Goal: Task Accomplishment & Management: Manage account settings

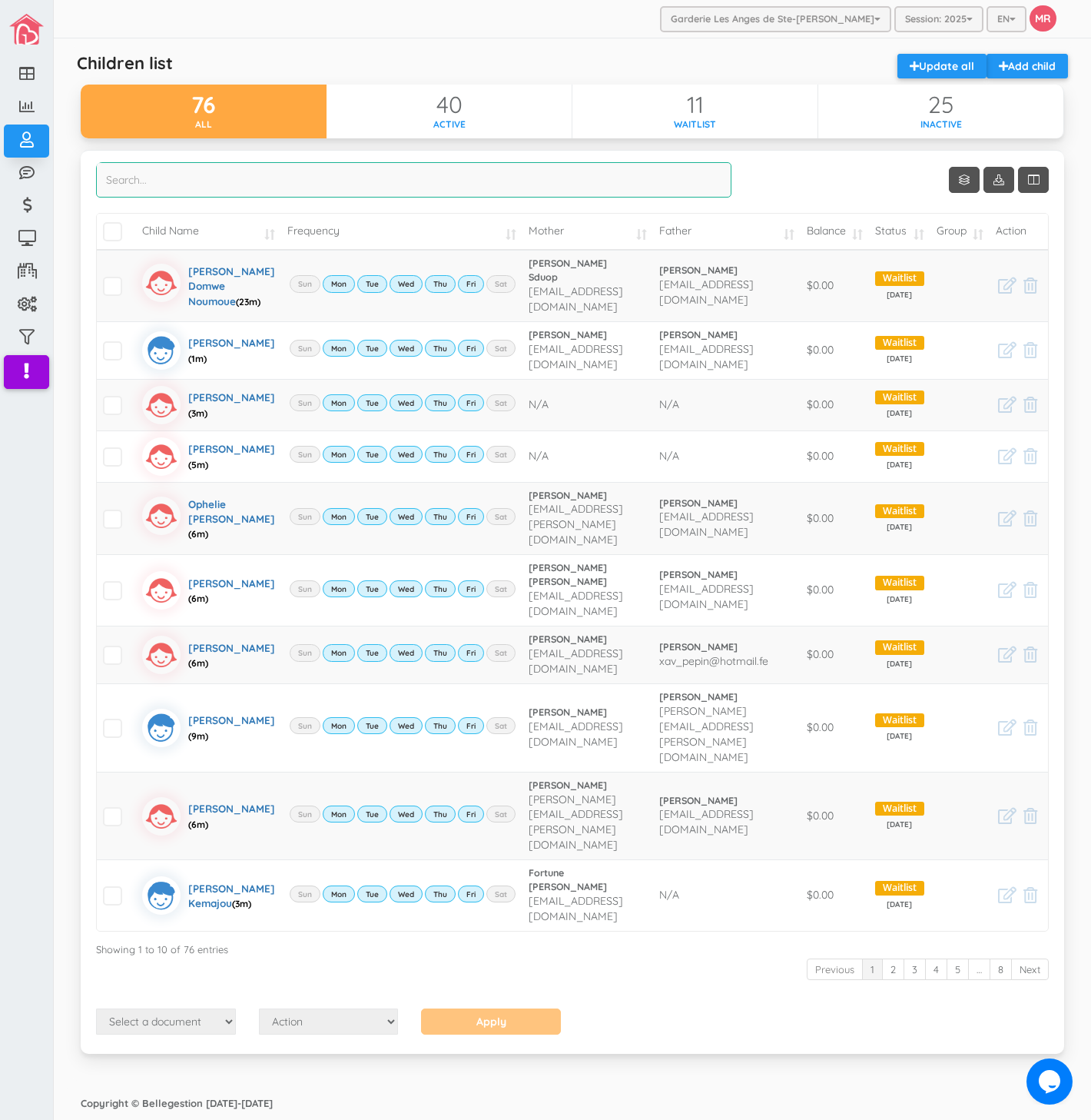
click at [303, 177] on input "search" at bounding box center [413, 179] width 635 height 35
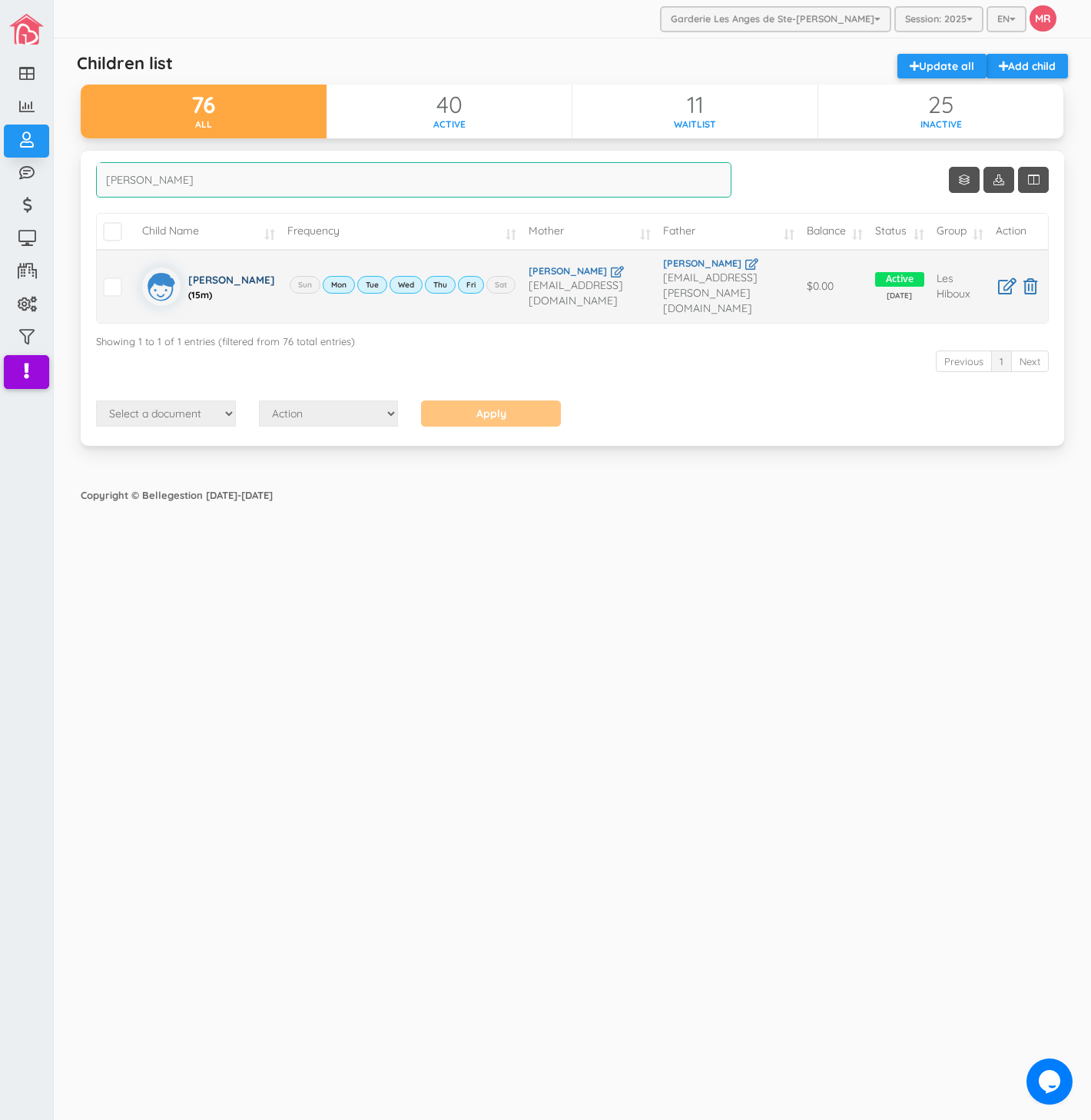
type input "cather"
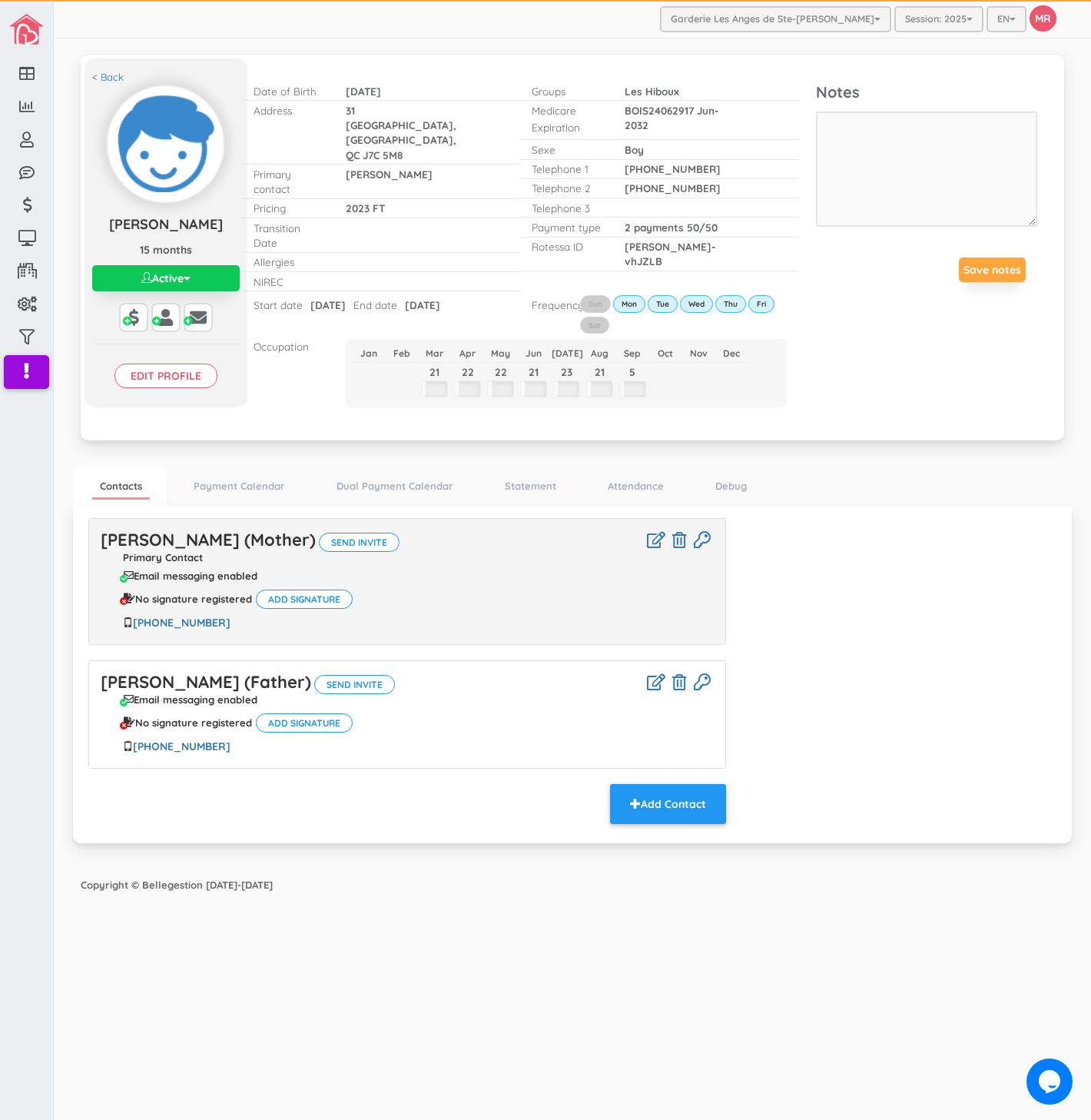
click at [229, 273] on button "Active" at bounding box center [166, 278] width 148 height 26
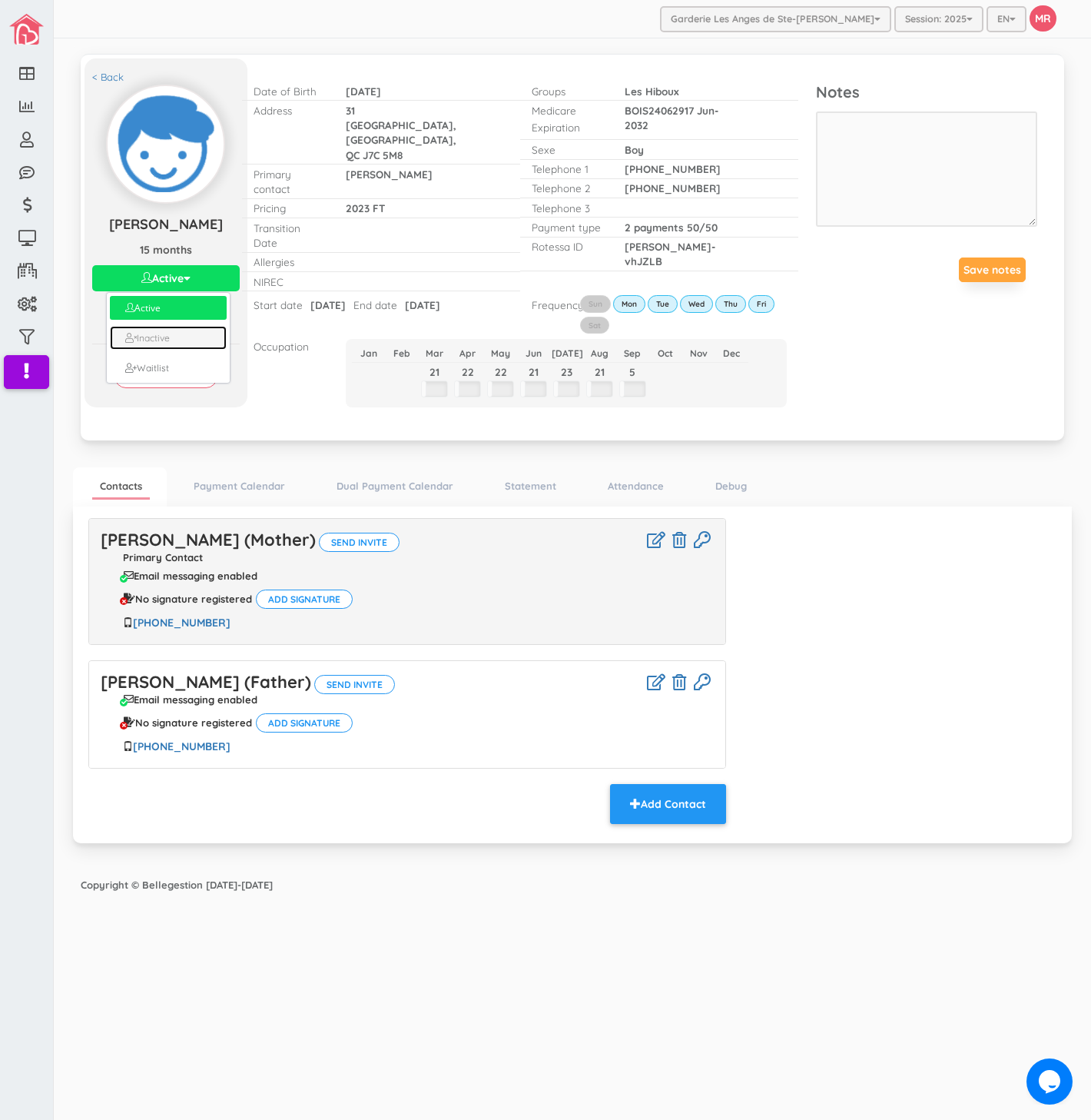
click at [180, 344] on link "Inactive" at bounding box center [168, 338] width 116 height 24
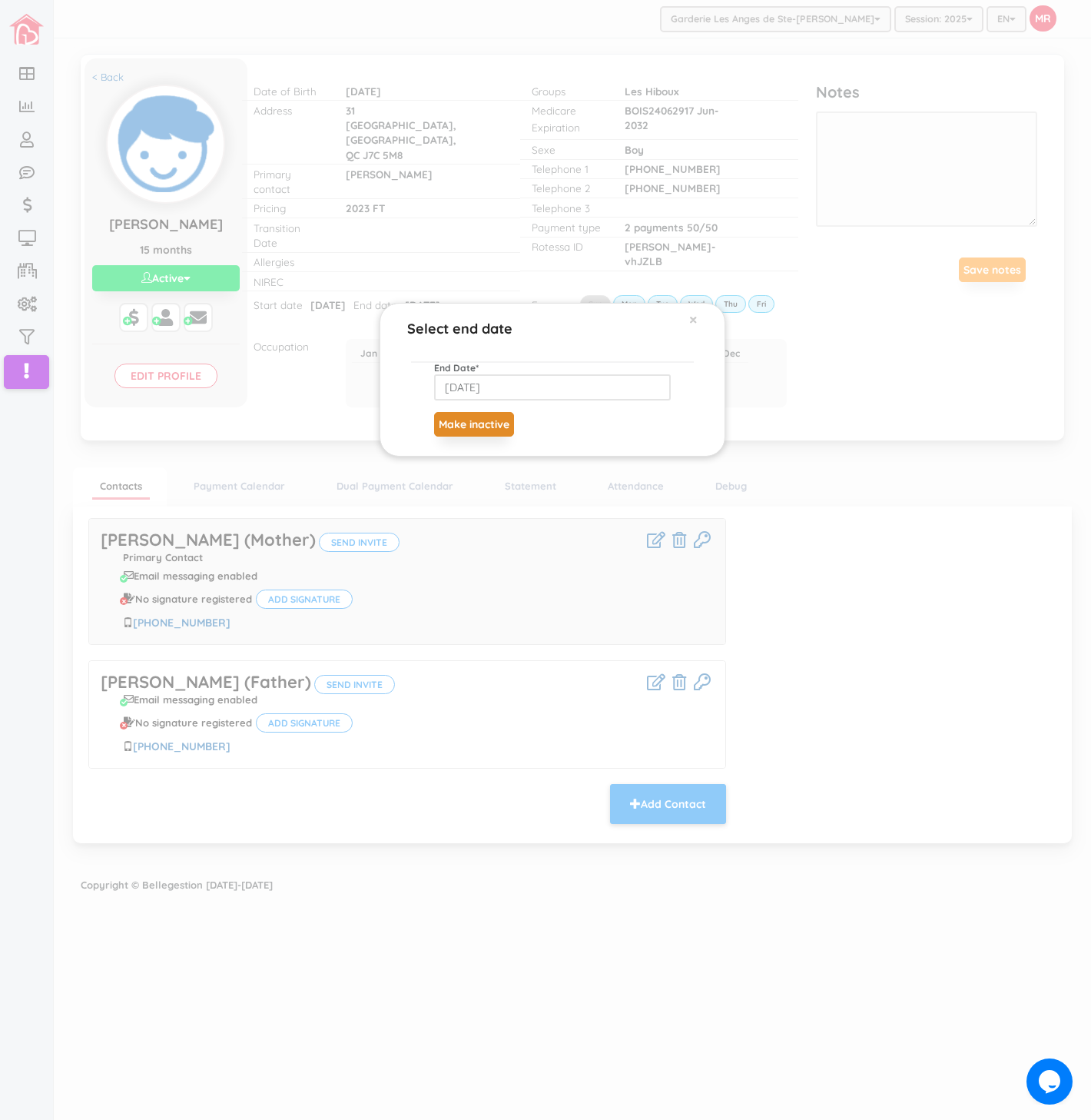
click at [497, 420] on button "Make inactive" at bounding box center [474, 424] width 80 height 25
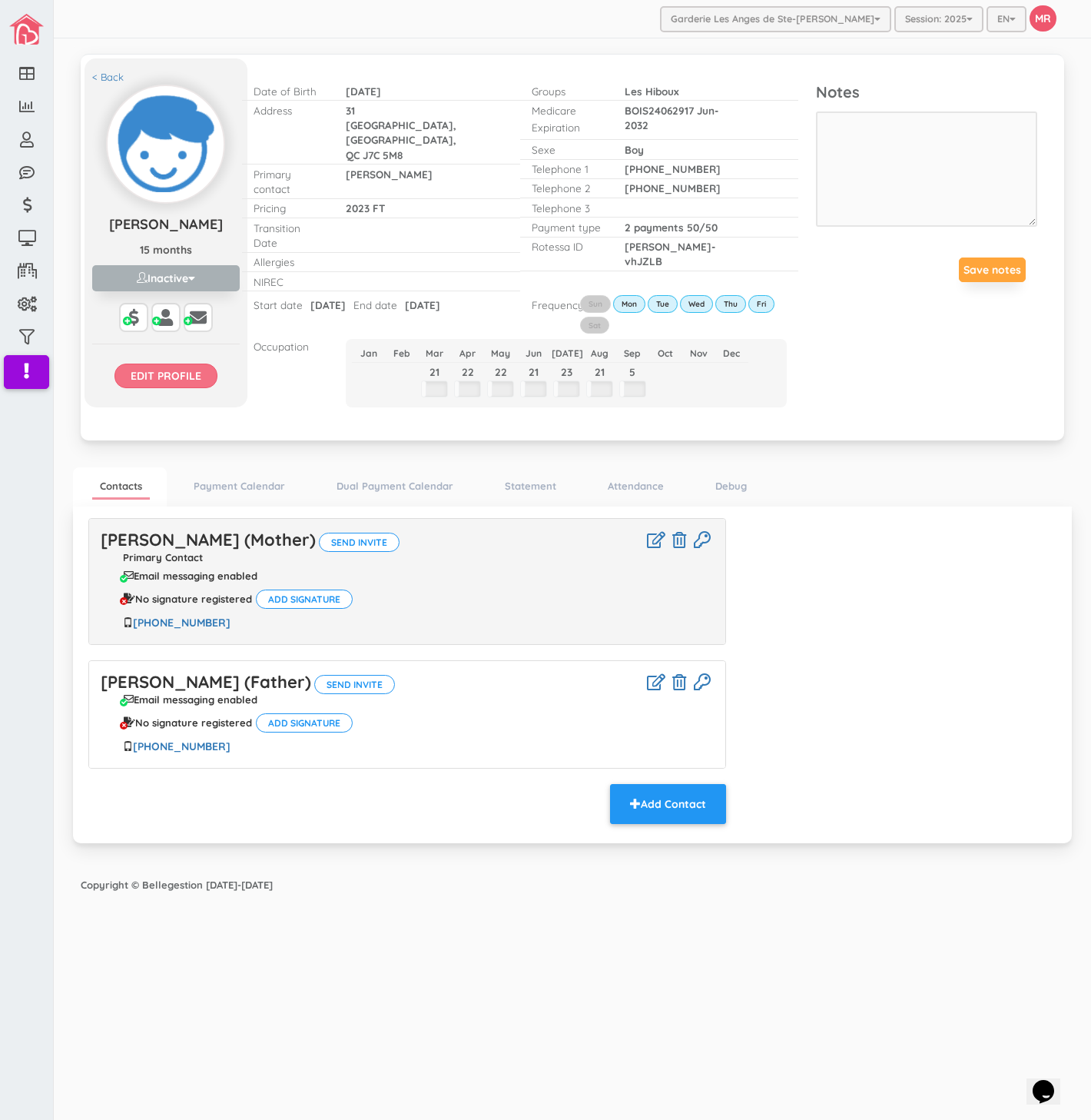
click at [203, 381] on input "Edit profile" at bounding box center [165, 375] width 103 height 25
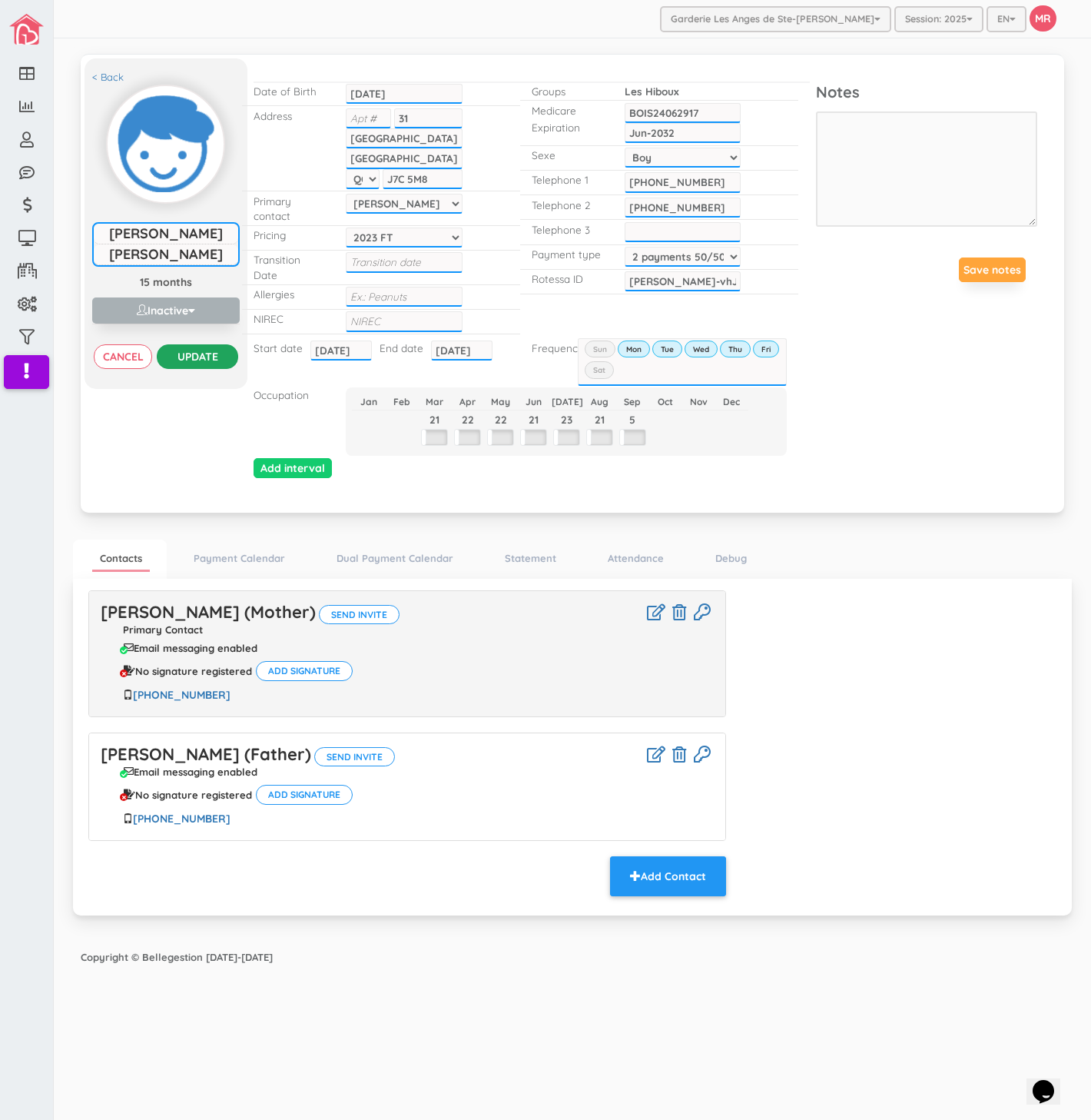
click at [203, 365] on input "Update" at bounding box center [197, 356] width 80 height 25
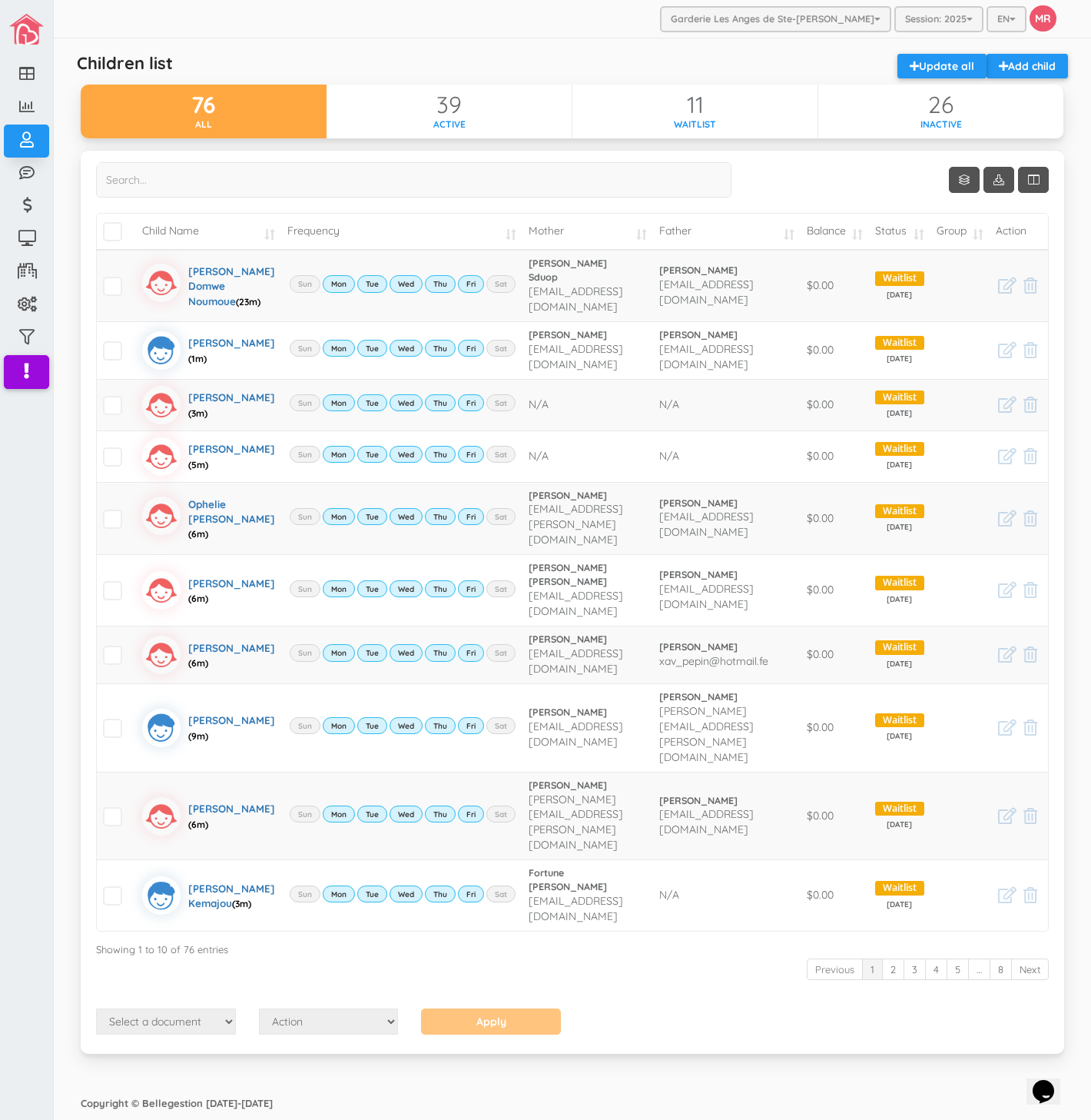
click at [857, 234] on td "Balance" at bounding box center [835, 231] width 69 height 36
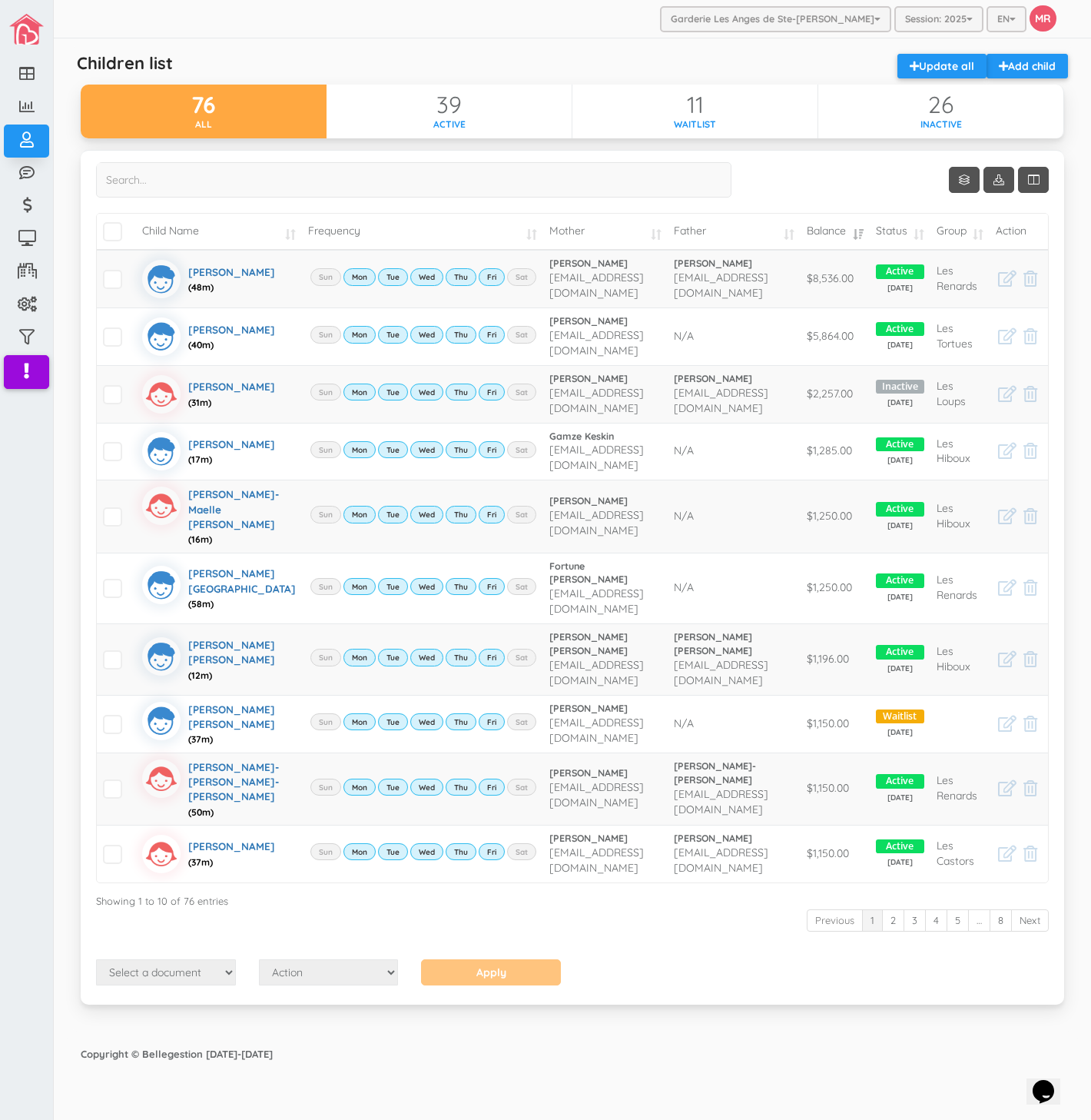
click at [857, 234] on td "Balance" at bounding box center [835, 231] width 68 height 36
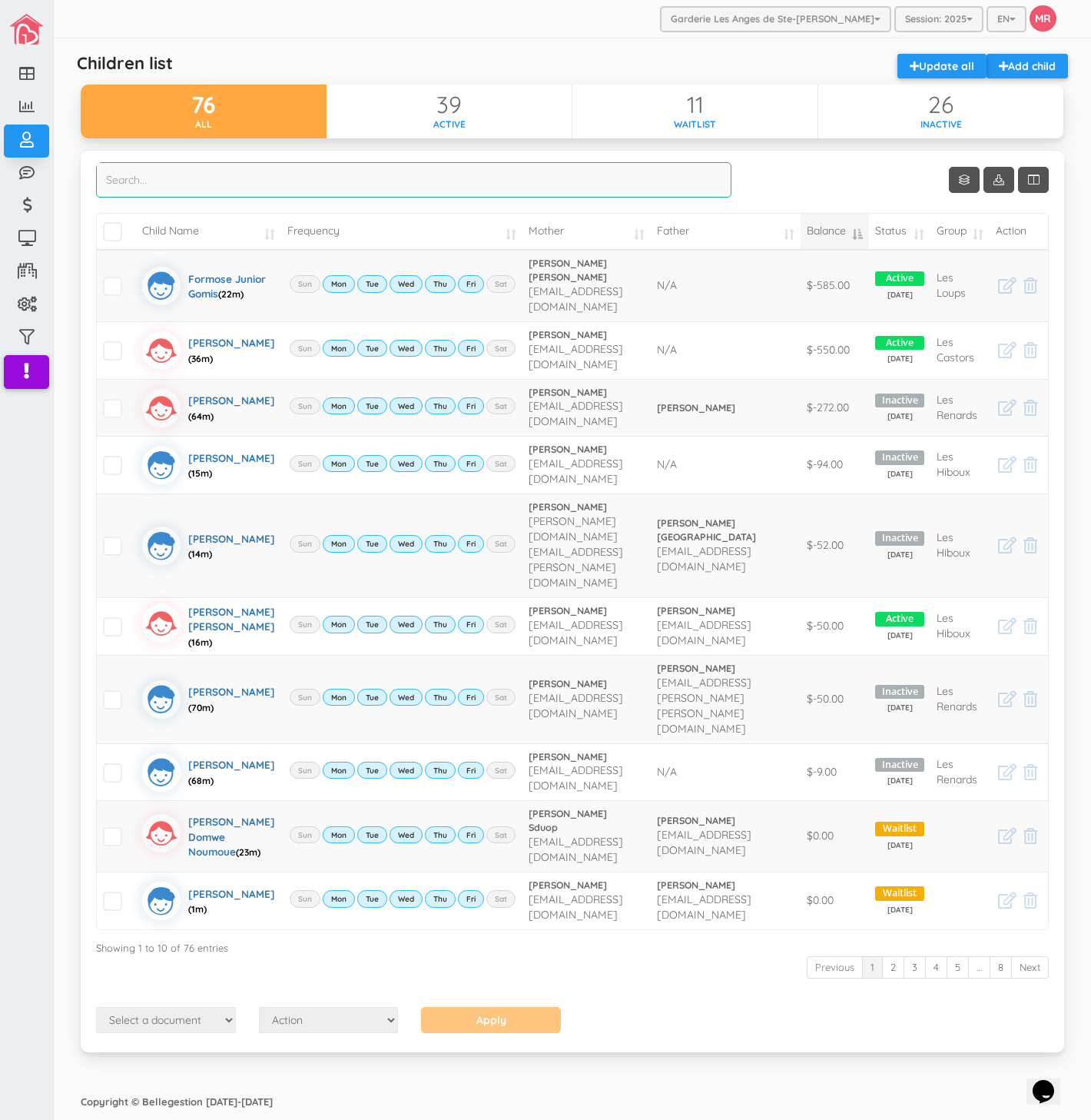
click at [219, 190] on input "search" at bounding box center [413, 179] width 635 height 35
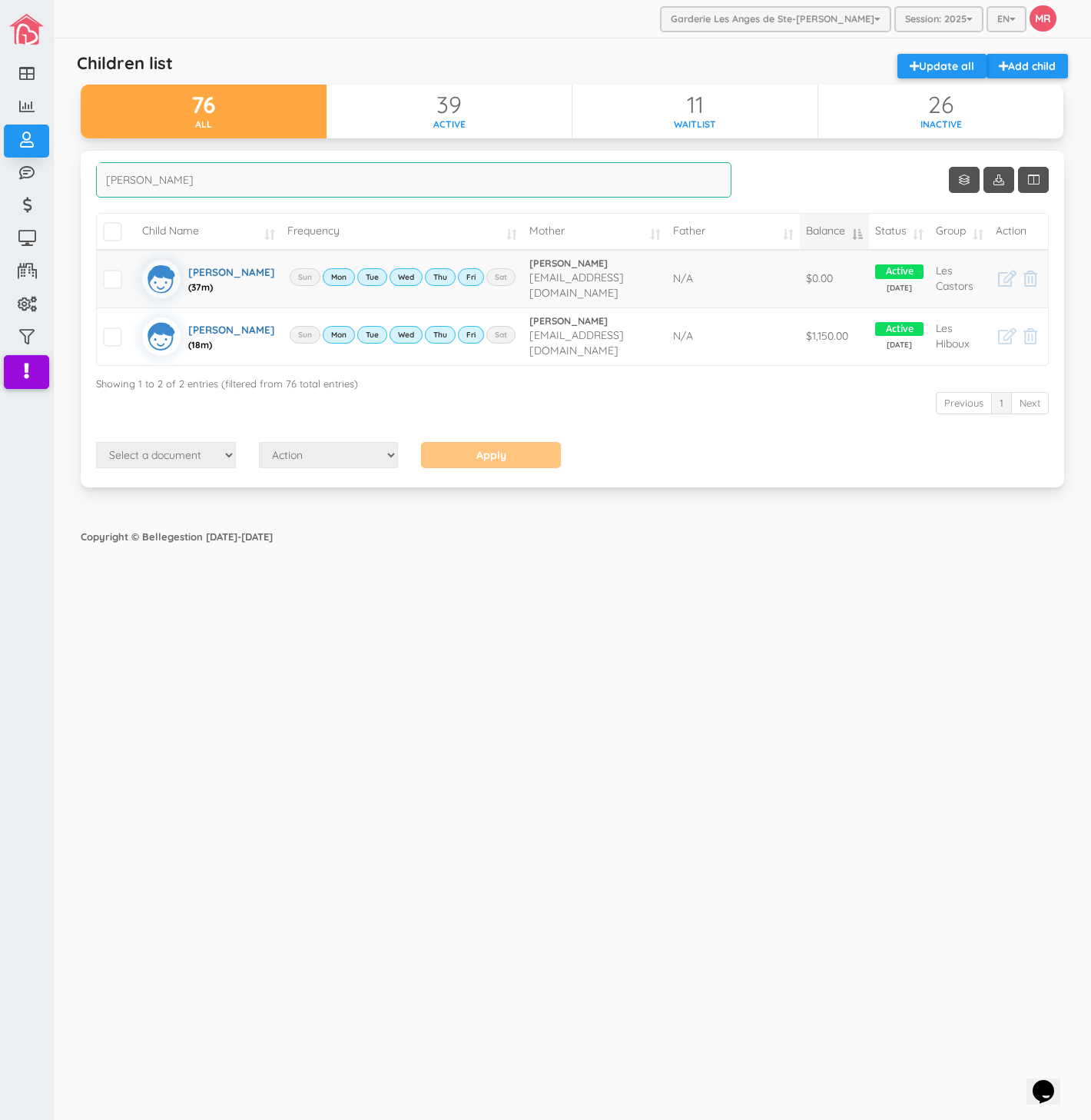
type input "logan"
click at [722, 1008] on div "Garderie Les Anges de Ste-Therese Garderie Les Anges de Ste-Therese Garderie Le…" at bounding box center [572, 560] width 1037 height 1121
click at [448, 800] on div "Garderie Les Anges de Ste-Therese Garderie Les Anges de Ste-Therese Garderie Le…" at bounding box center [572, 560] width 1037 height 1121
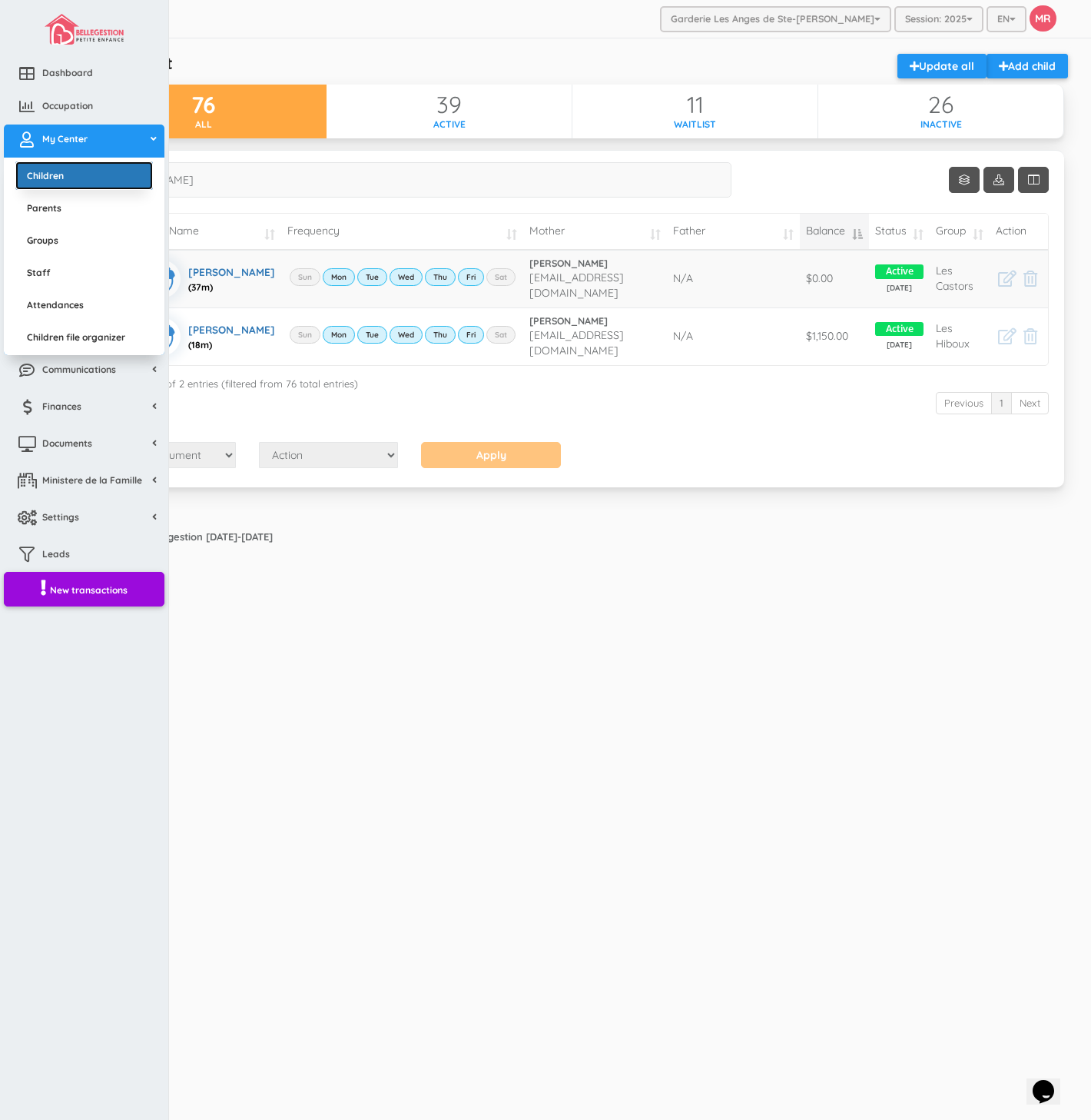
click at [51, 183] on link "Children" at bounding box center [84, 176] width 138 height 29
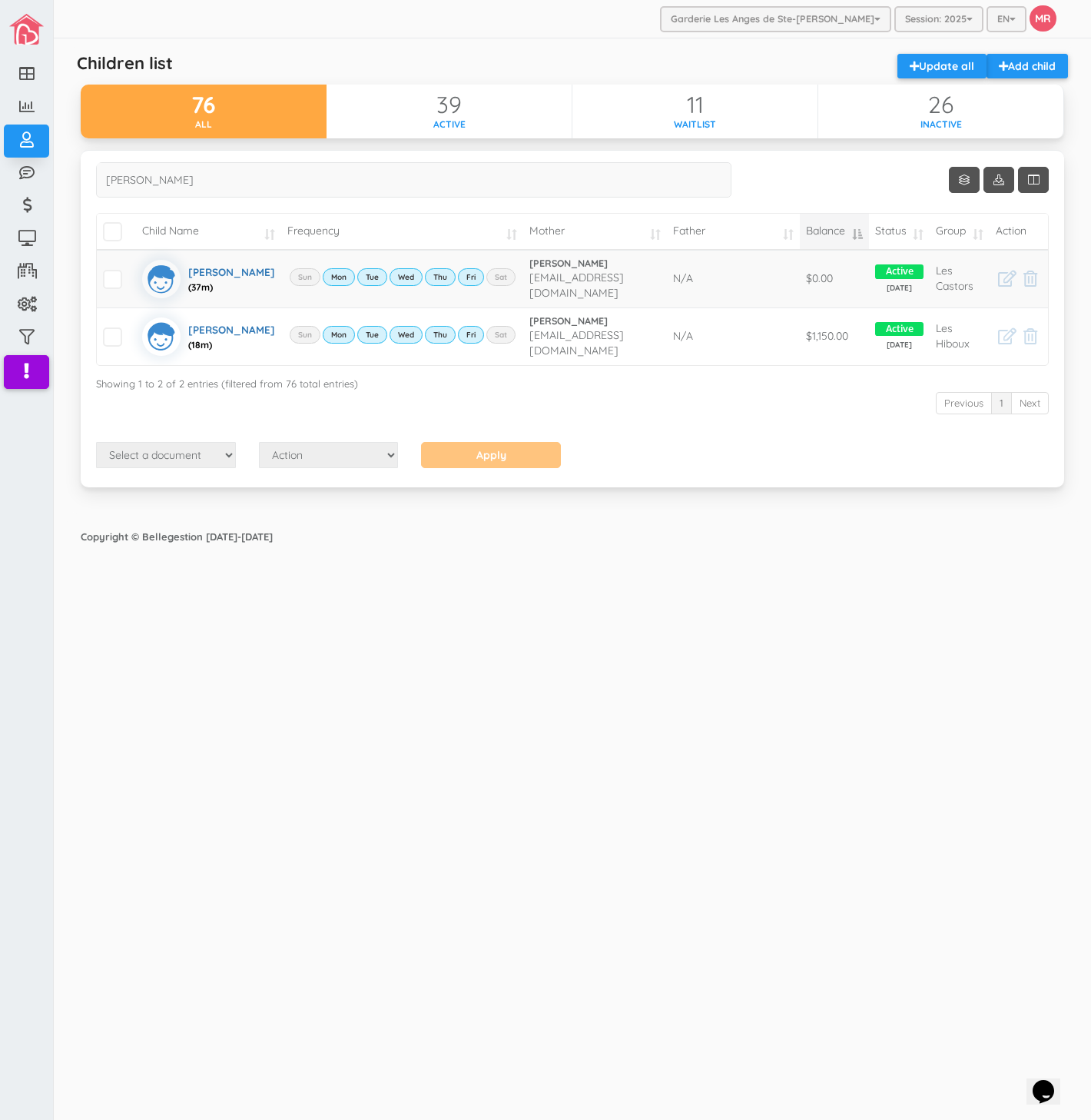
click at [406, 976] on div "Garderie Les Anges de Ste-Therese Garderie Les Anges de Ste-Therese Garderie Le…" at bounding box center [572, 560] width 1037 height 1121
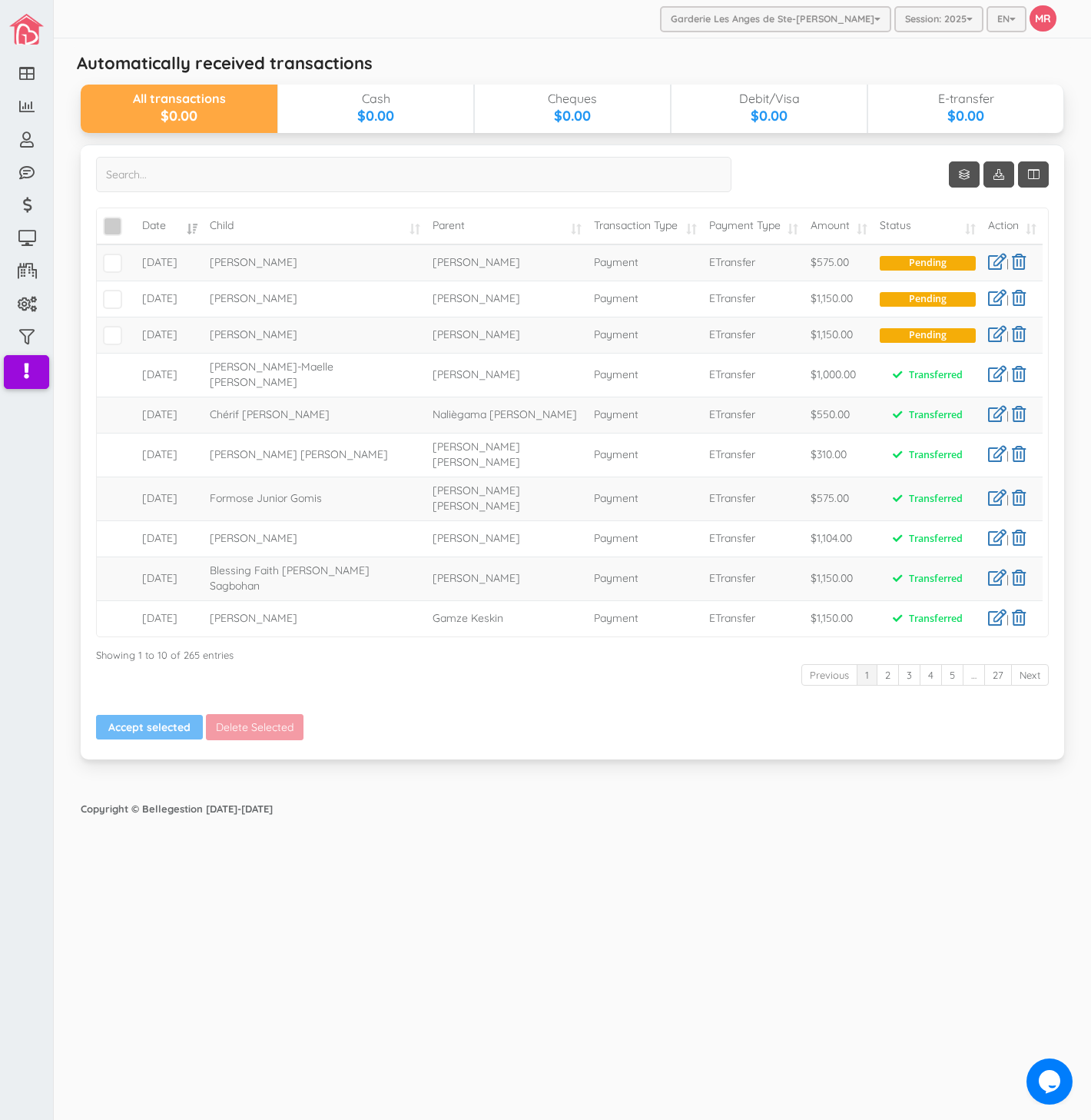
click at [112, 224] on span "\a\9\9\9\9\a\9\9\9\9\a\9\9\9\9\a\9\9\9\9\a\9\9\9" at bounding box center [112, 226] width 19 height 19
click at [129, 220] on input "\a\9\9\9\9\a\9\9\9\9\a\9\9\9\9\a\9\9\9\9\a\9\9\9" at bounding box center [129, 220] width 0 height 0
click at [158, 715] on button "Accept selected" at bounding box center [150, 727] width 107 height 25
click at [253, 364] on span "[PERSON_NAME]-Maelle [PERSON_NAME]" at bounding box center [272, 375] width 124 height 30
click at [264, 521] on td "[PERSON_NAME]" at bounding box center [314, 538] width 223 height 36
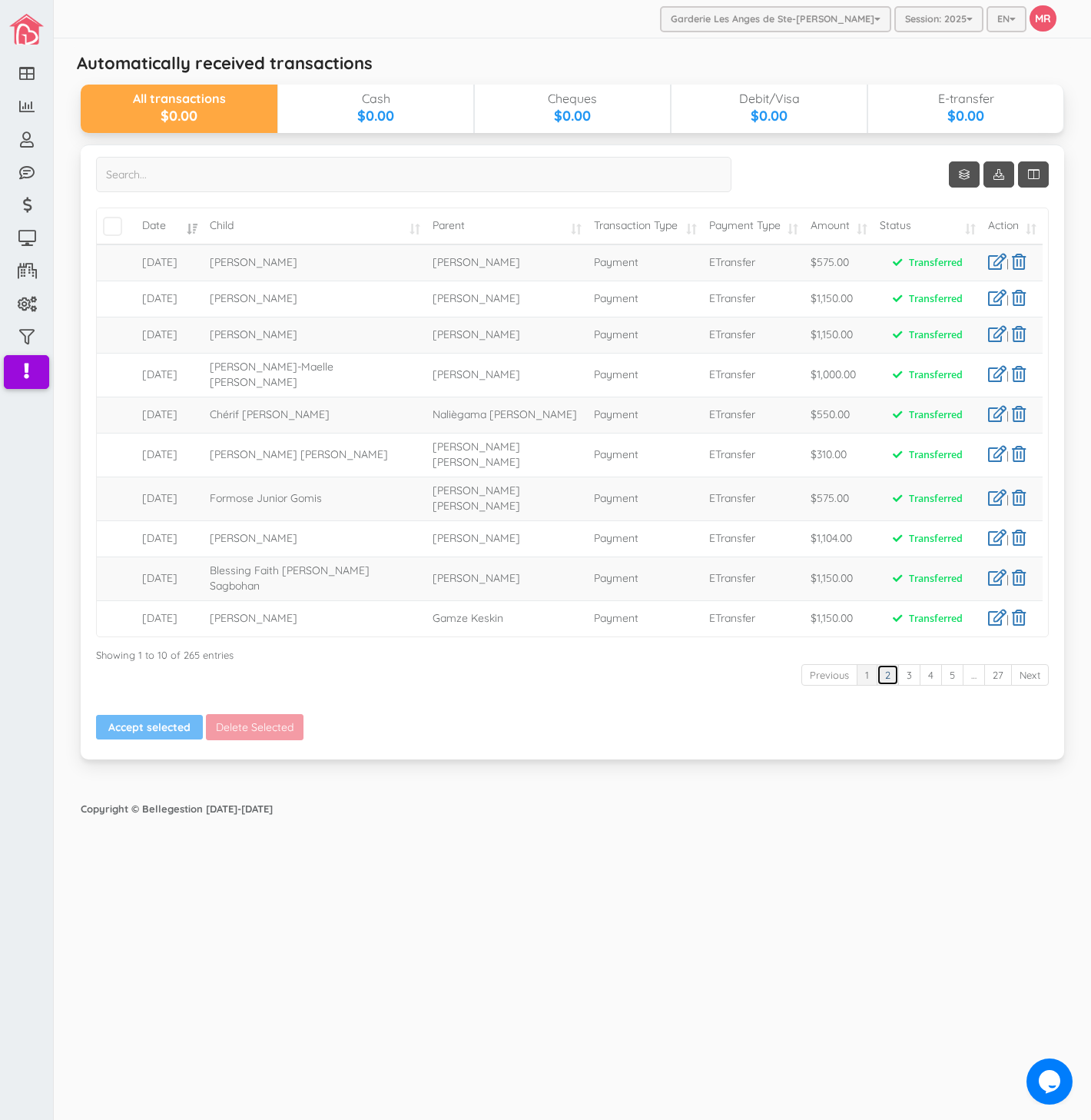
click at [895, 664] on link "2" at bounding box center [888, 675] width 22 height 22
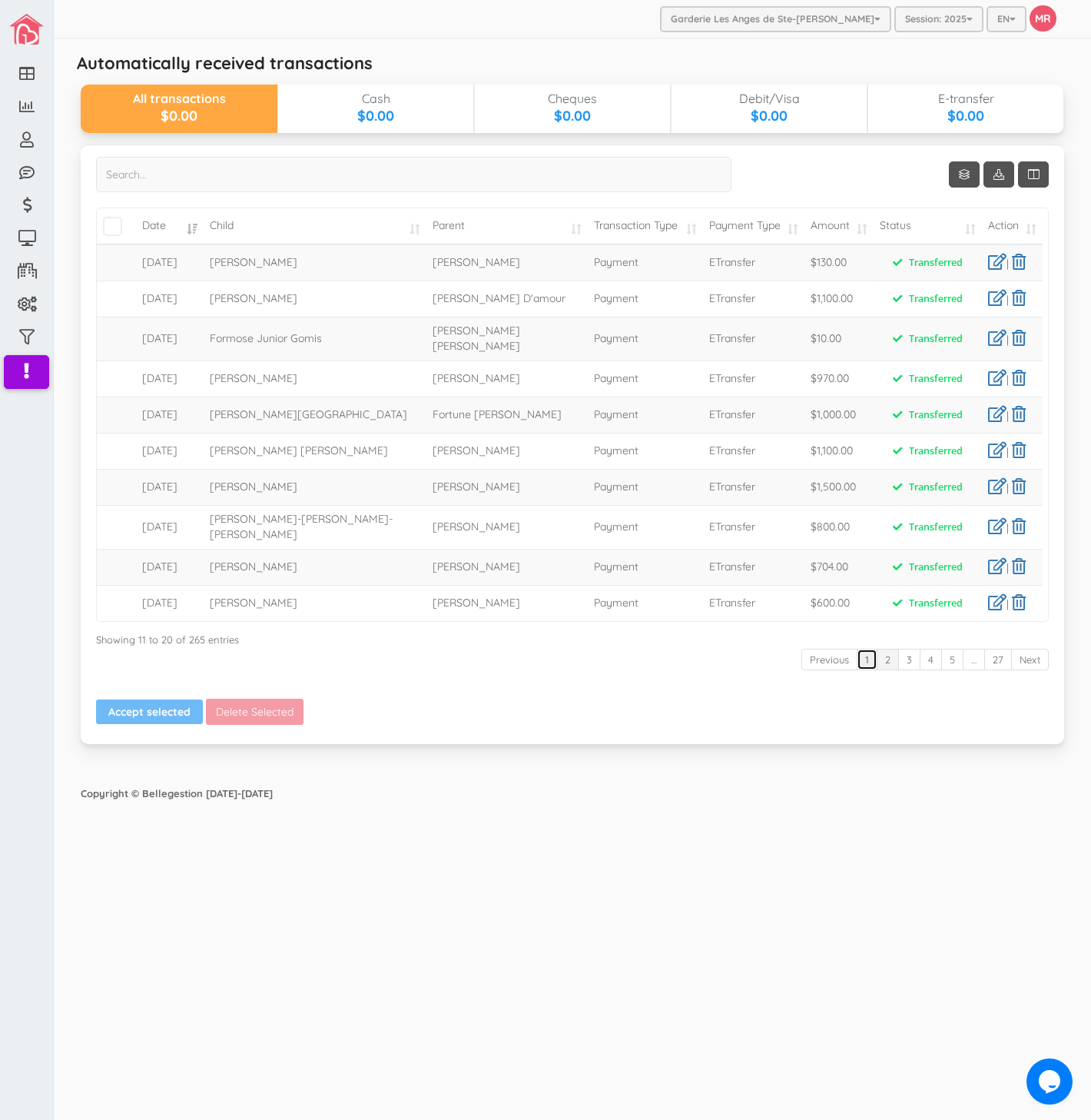
click at [859, 671] on link "1" at bounding box center [867, 659] width 20 height 22
